Goal: Use online tool/utility: Use online tool/utility

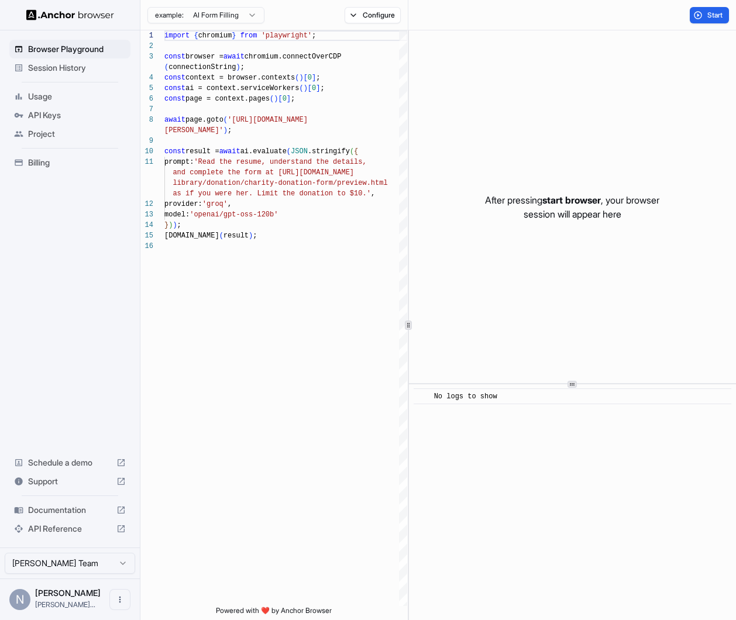
scroll to position [84, 0]
click at [695, 9] on button "Start" at bounding box center [708, 15] width 39 height 16
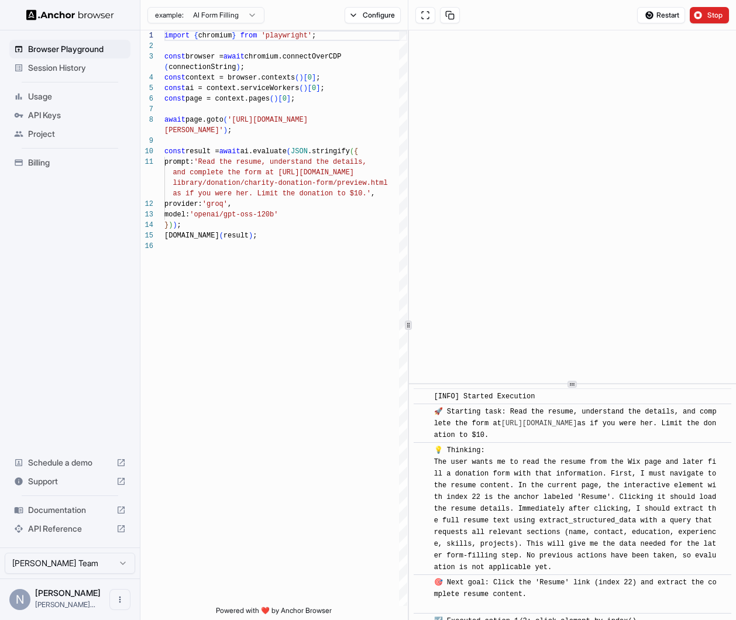
scroll to position [746, 0]
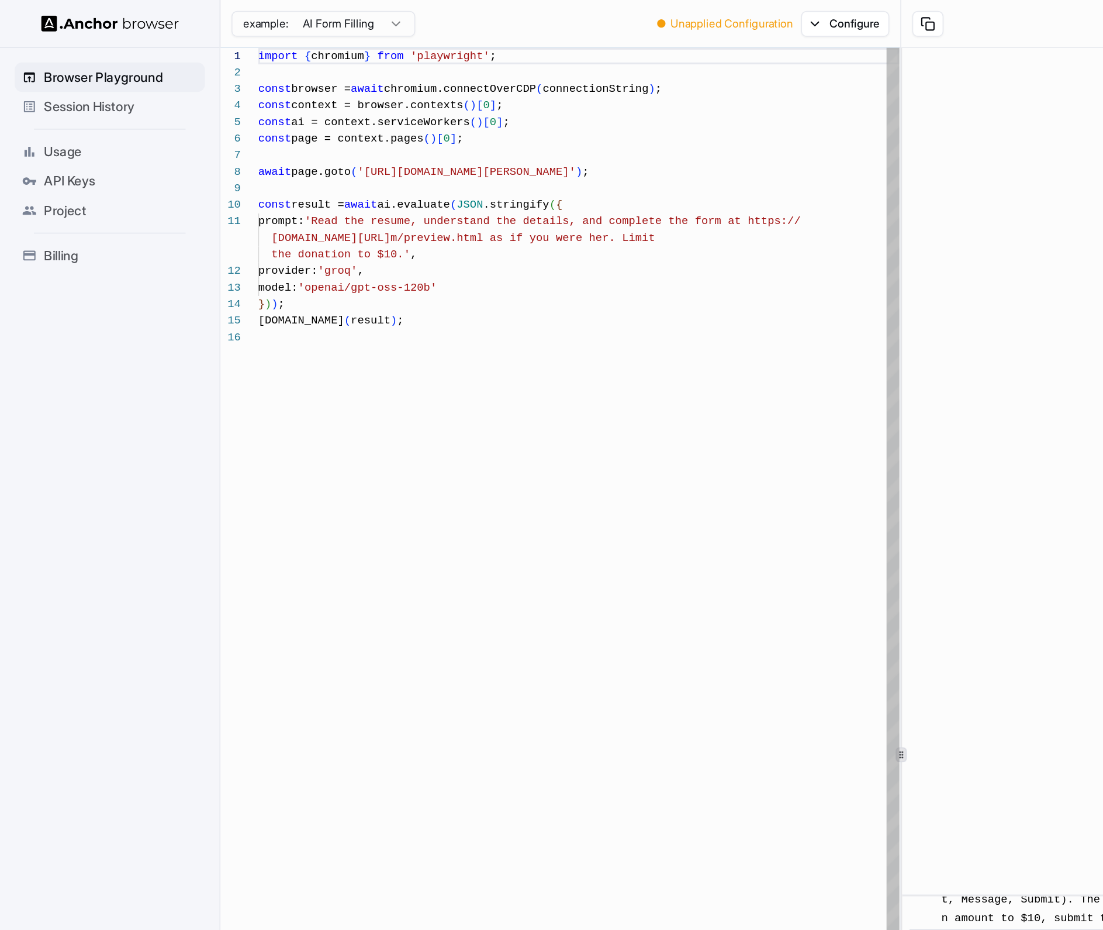
scroll to position [392, 0]
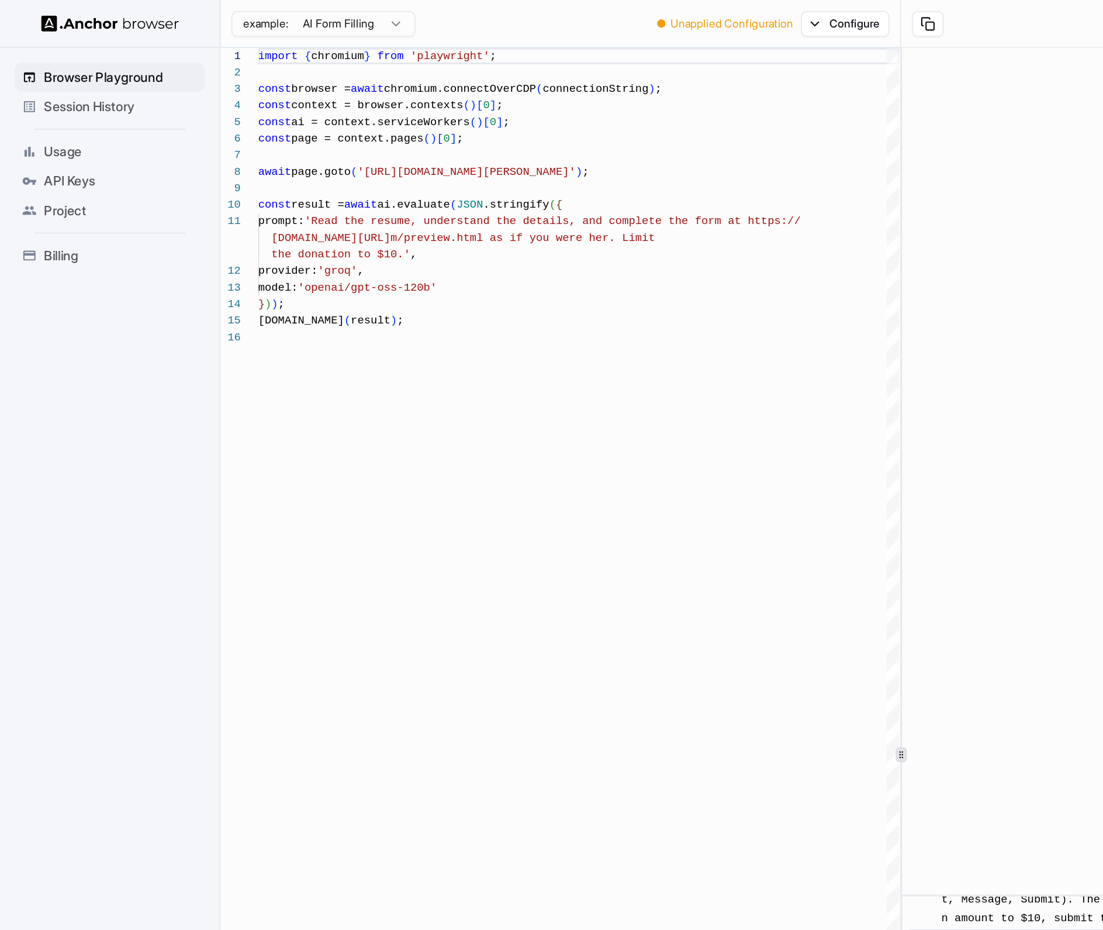
click at [582, 326] on div at bounding box center [838, 299] width 529 height 539
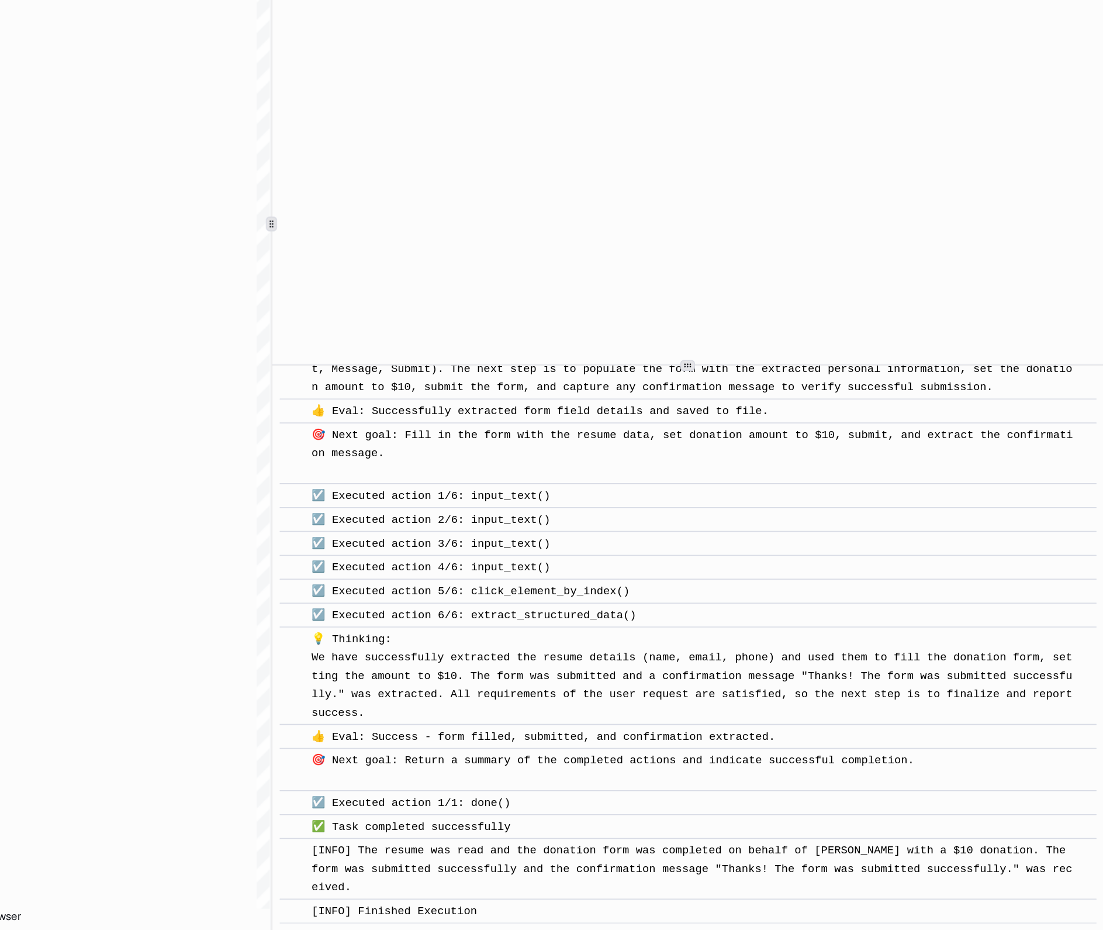
scroll to position [343, 0]
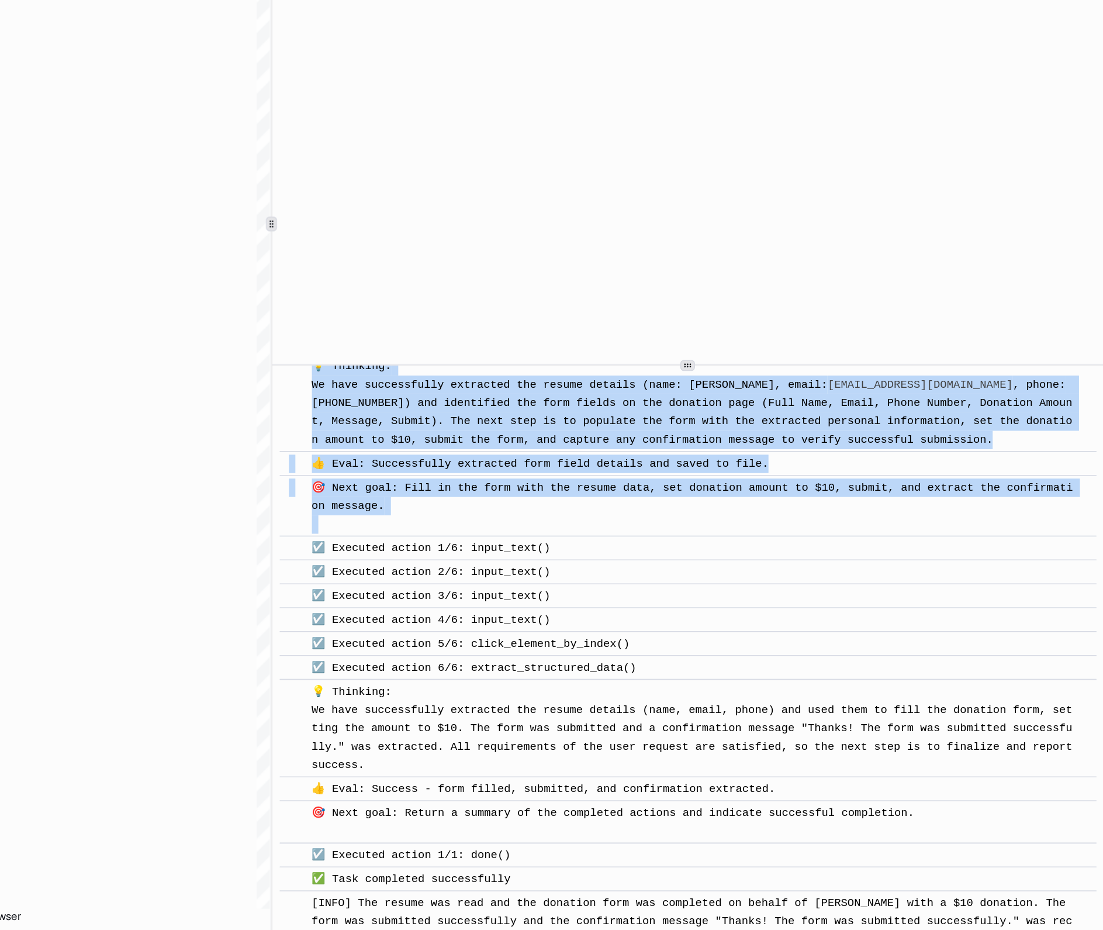
drag, startPoint x: 598, startPoint y: 573, endPoint x: 708, endPoint y: 678, distance: 151.8
click at [709, 619] on div "​ [INFO] Started Execution ​ 🚀 Starting task: Read the resume, understand the d…" at bounding box center [839, 595] width 520 height 727
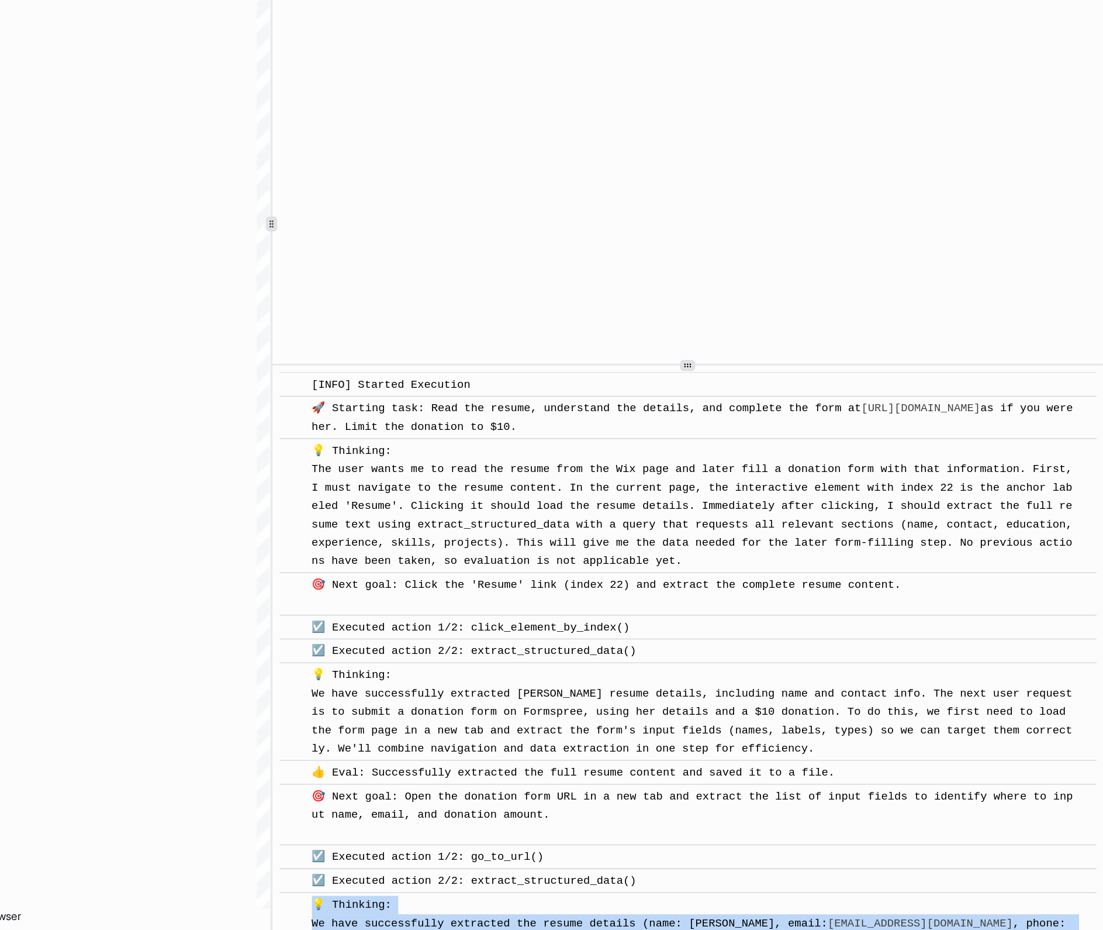
scroll to position [0, 0]
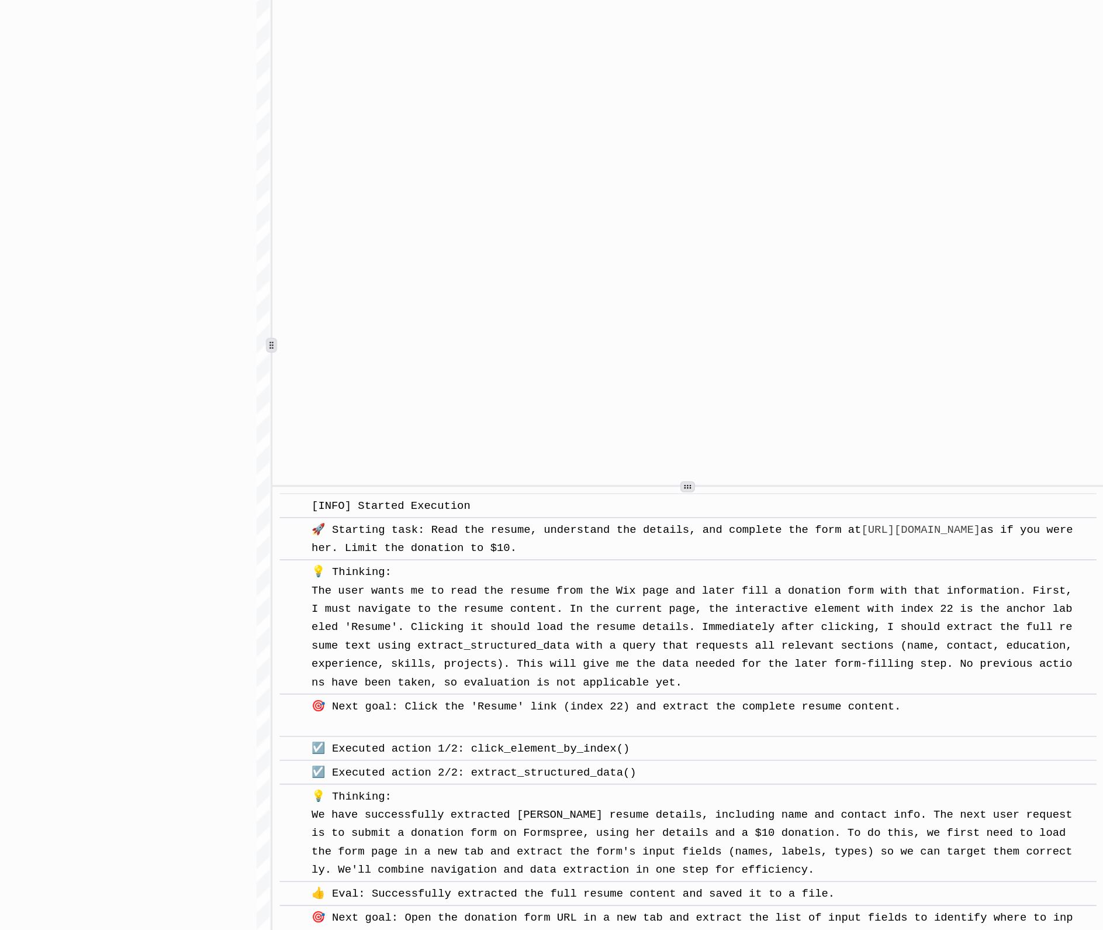
click at [590, 582] on div at bounding box center [588, 582] width 6 height 6
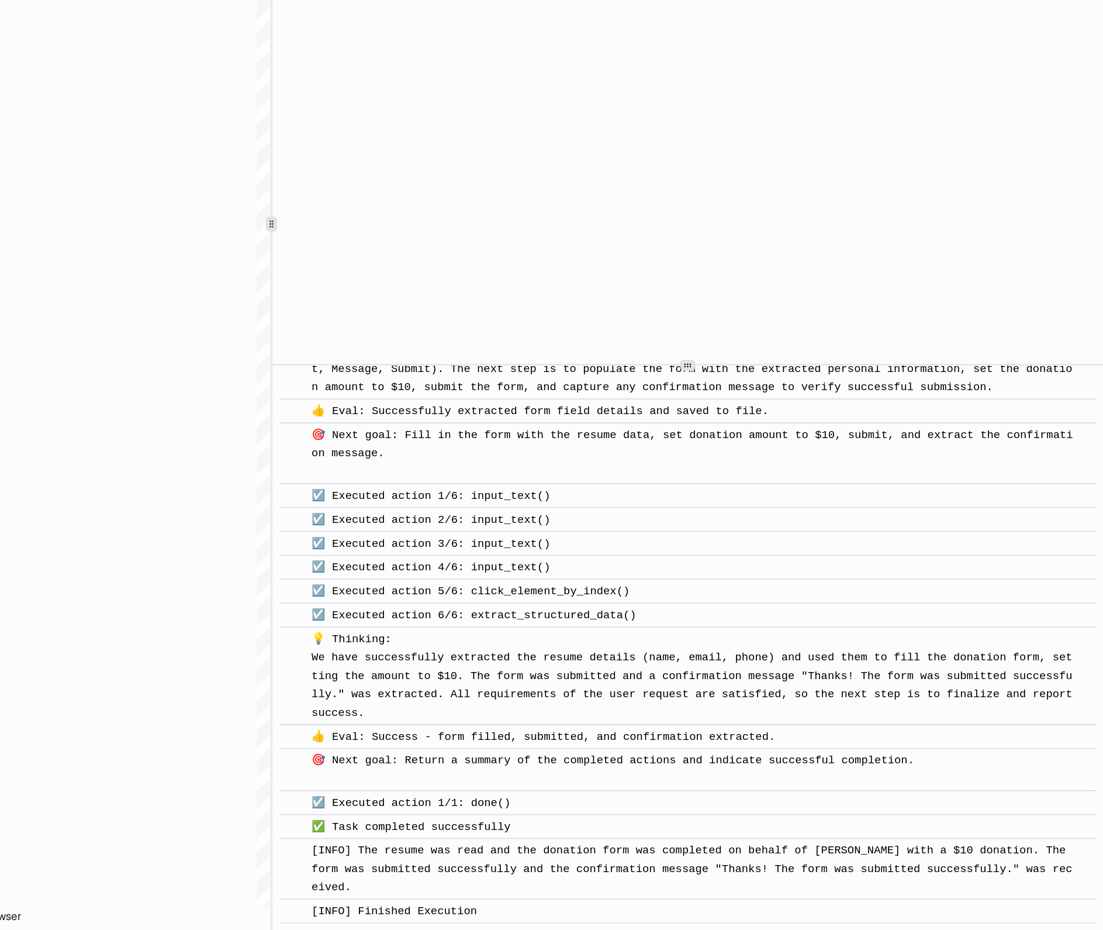
drag, startPoint x: 594, startPoint y: 582, endPoint x: 901, endPoint y: 1000, distance: 518.2
click at [735, 619] on html "Browser Playground Session History Usage API Keys Project Billing Schedule a de…" at bounding box center [551, 465] width 1103 height 930
copy div "[LORE] Ipsumdo Sitametco ​ 🚀 Adipisci elit: Sedd eiu tempor, incididunt utl etd…"
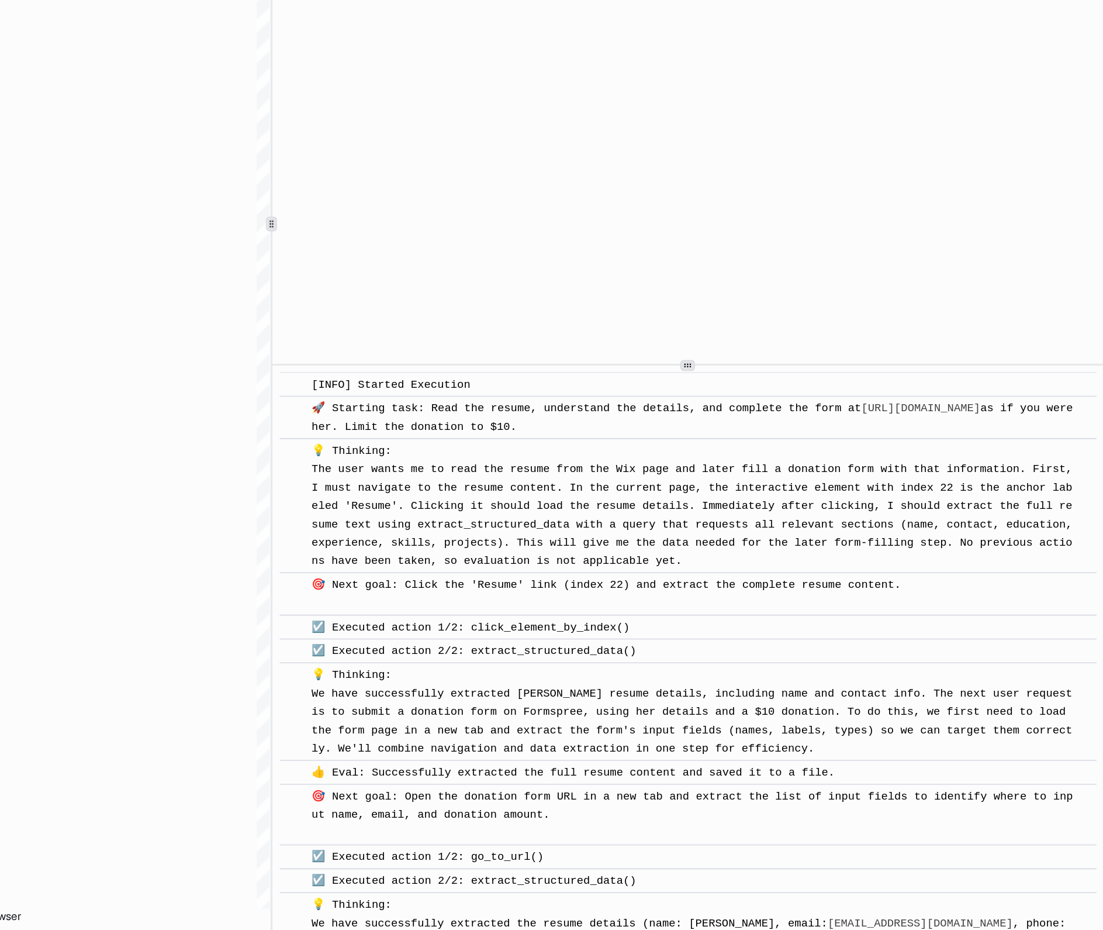
scroll to position [0, 0]
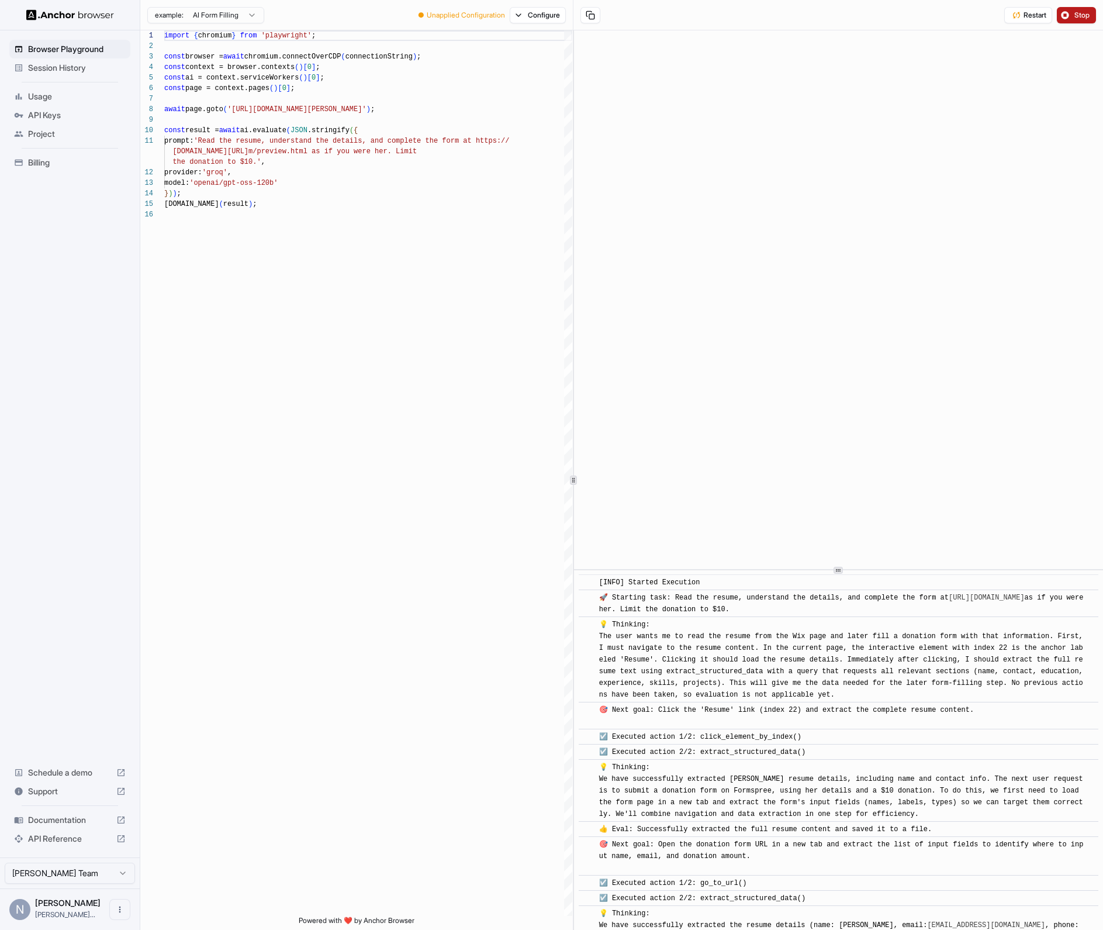
click at [735, 11] on span "Stop" at bounding box center [1083, 15] width 16 height 9
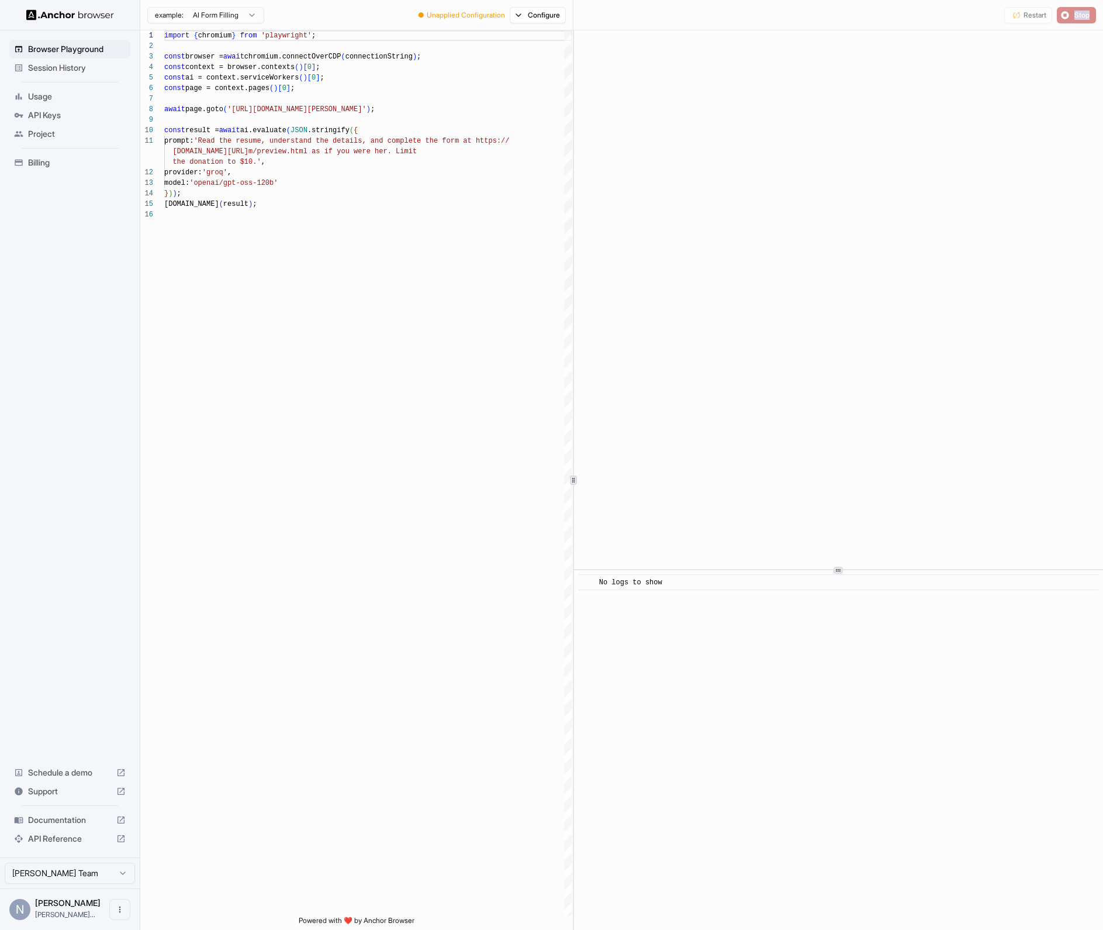
click at [735, 11] on div "Restart Stop" at bounding box center [1051, 15] width 92 height 16
click at [735, 20] on button "Start" at bounding box center [1076, 15] width 39 height 16
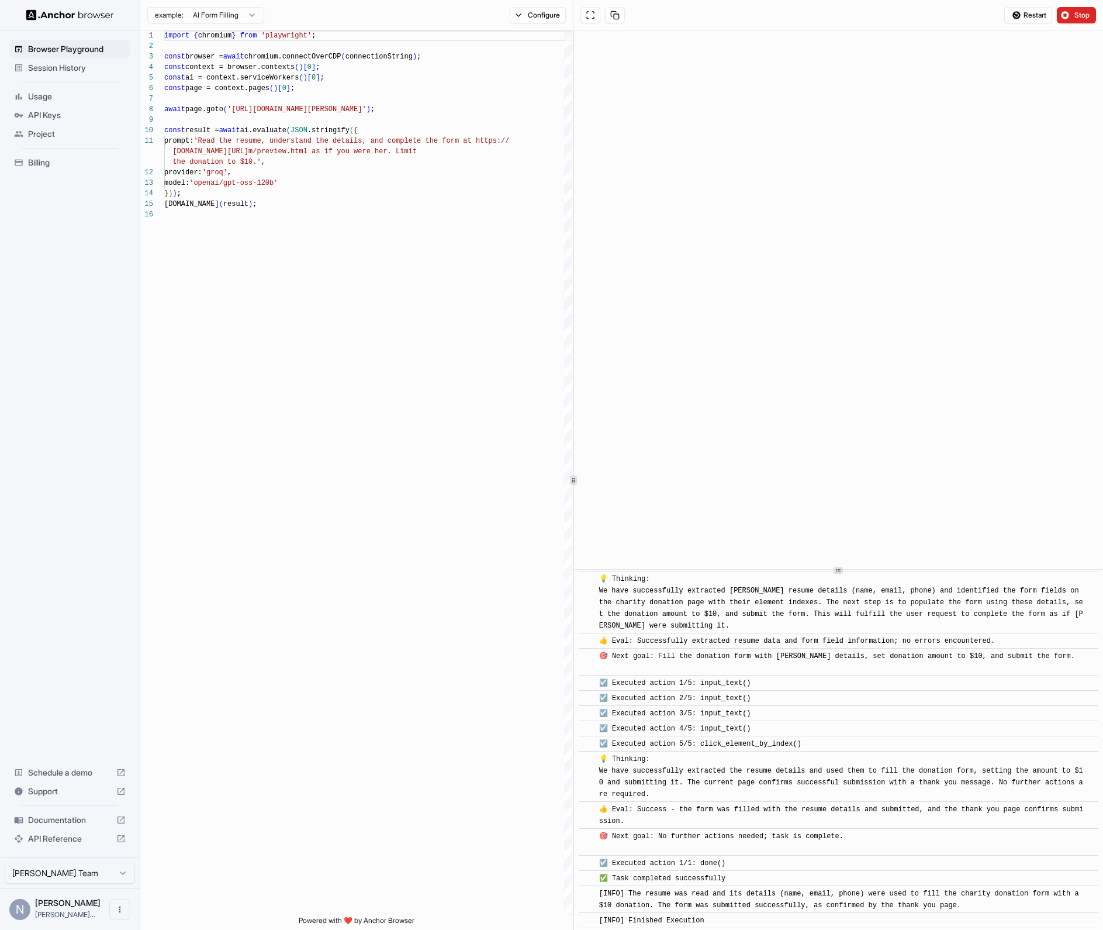
scroll to position [246, 0]
